Goal: Task Accomplishment & Management: Manage account settings

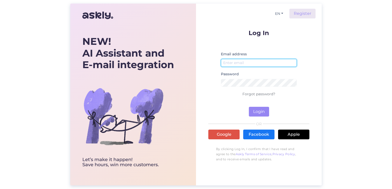
click at [233, 64] on input "email" at bounding box center [259, 63] width 76 height 8
type input "[PERSON_NAME][EMAIL_ADDRESS][DOMAIN_NAME]"
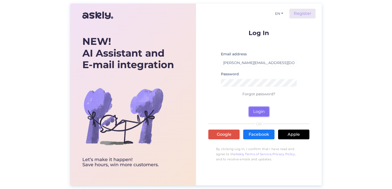
click at [259, 111] on button "Login" at bounding box center [259, 112] width 20 height 10
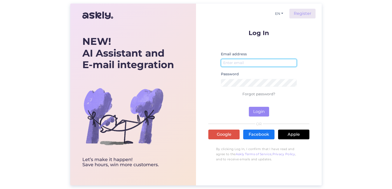
click at [245, 62] on input "email" at bounding box center [259, 63] width 76 height 8
type input "[PERSON_NAME][EMAIL_ADDRESS][DOMAIN_NAME]"
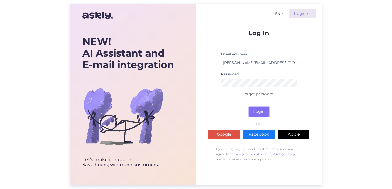
click at [260, 111] on button "Login" at bounding box center [259, 112] width 20 height 10
click at [301, 12] on link "Register" at bounding box center [302, 14] width 26 height 10
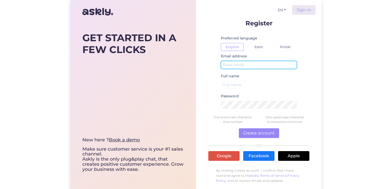
click at [238, 65] on input "text" at bounding box center [259, 65] width 76 height 8
type input "[PERSON_NAME][EMAIL_ADDRESS][DOMAIN_NAME]"
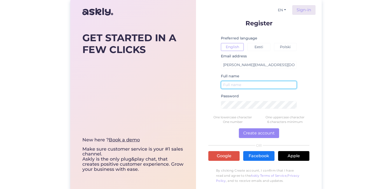
click at [240, 86] on input "text" at bounding box center [259, 85] width 76 height 8
type input "[PERSON_NAME]"
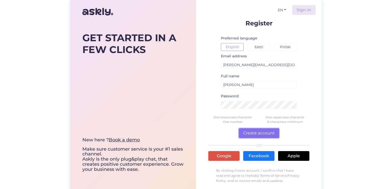
click at [260, 134] on button "Create account" at bounding box center [259, 133] width 40 height 10
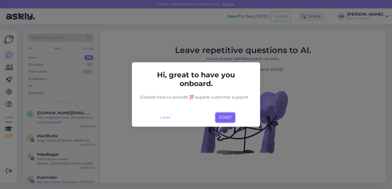
click at [228, 118] on button "START" at bounding box center [224, 118] width 19 height 10
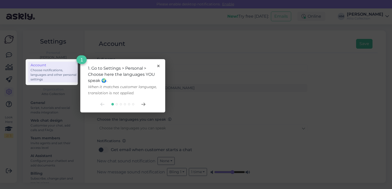
click at [160, 66] on div "1. Go to Settings > Personal > Choose here the languages YOU speak 🌍. When it m…" at bounding box center [122, 85] width 85 height 53
click at [156, 66] on div "1. Go to Settings > Personal > Choose here the languages YOU speak 🌍. When it m…" at bounding box center [123, 80] width 70 height 31
click at [159, 66] on icon at bounding box center [158, 66] width 2 height 2
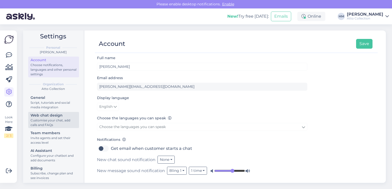
scroll to position [8, 0]
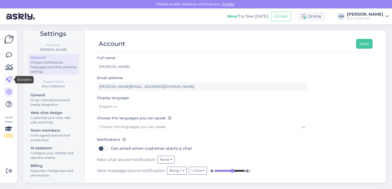
click at [8, 80] on icon at bounding box center [9, 80] width 6 height 6
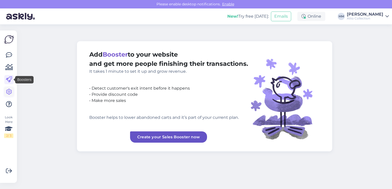
click at [9, 89] on icon at bounding box center [9, 92] width 6 height 6
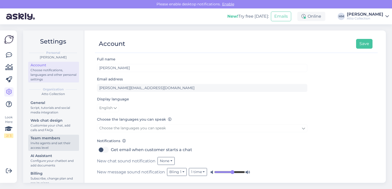
scroll to position [8, 0]
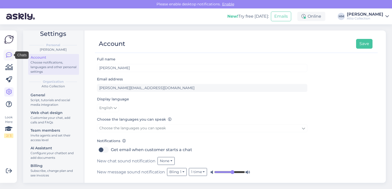
click at [8, 54] on icon at bounding box center [9, 55] width 6 height 6
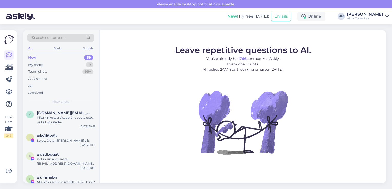
click at [386, 15] on icon at bounding box center [387, 16] width 4 height 4
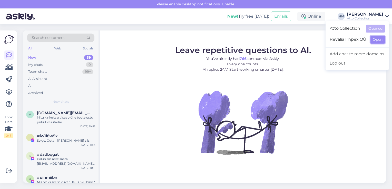
click at [381, 38] on button "Open" at bounding box center [377, 40] width 14 height 8
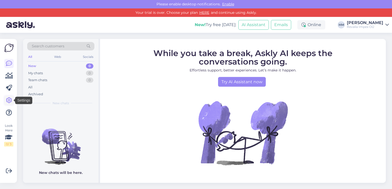
click at [8, 98] on icon at bounding box center [9, 100] width 6 height 6
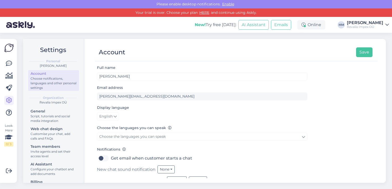
click at [387, 25] on icon at bounding box center [387, 25] width 4 height 4
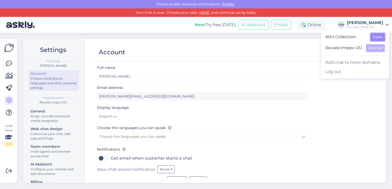
click at [379, 37] on button "Open" at bounding box center [377, 37] width 14 height 8
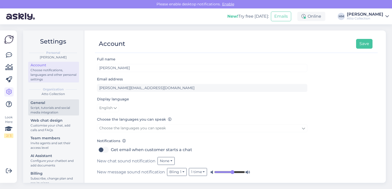
scroll to position [8, 0]
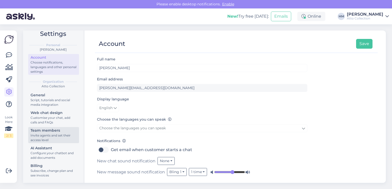
click at [57, 136] on div "Invite agents and set their access level" at bounding box center [54, 137] width 46 height 9
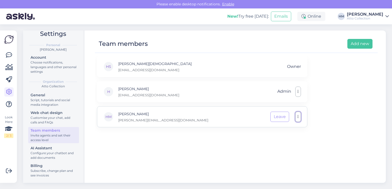
click at [299, 119] on button "button" at bounding box center [298, 117] width 6 height 10
click at [276, 128] on link "Make member" at bounding box center [275, 129] width 51 height 13
